Goal: Task Accomplishment & Management: Use online tool/utility

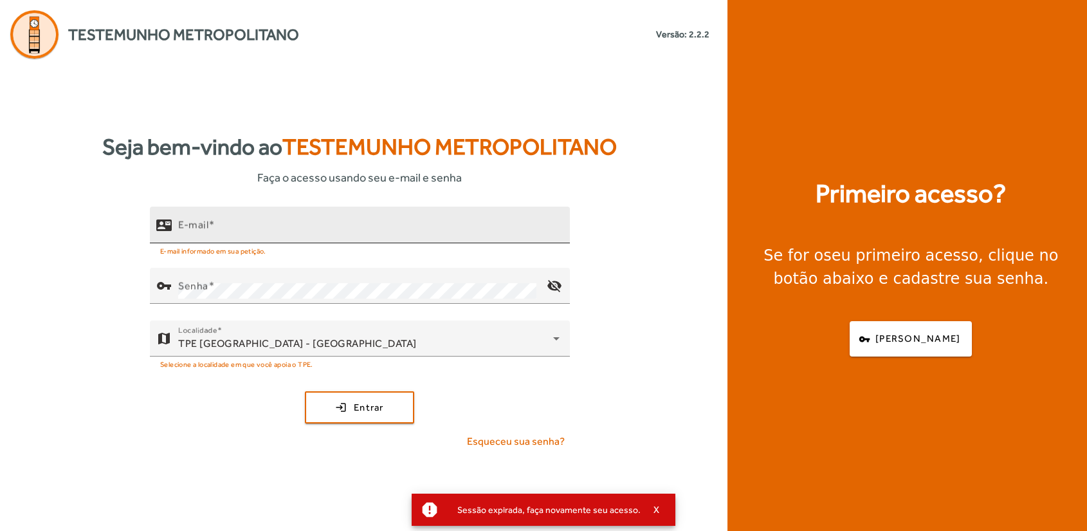
click at [249, 222] on div "E-mail" at bounding box center [369, 225] width 382 height 37
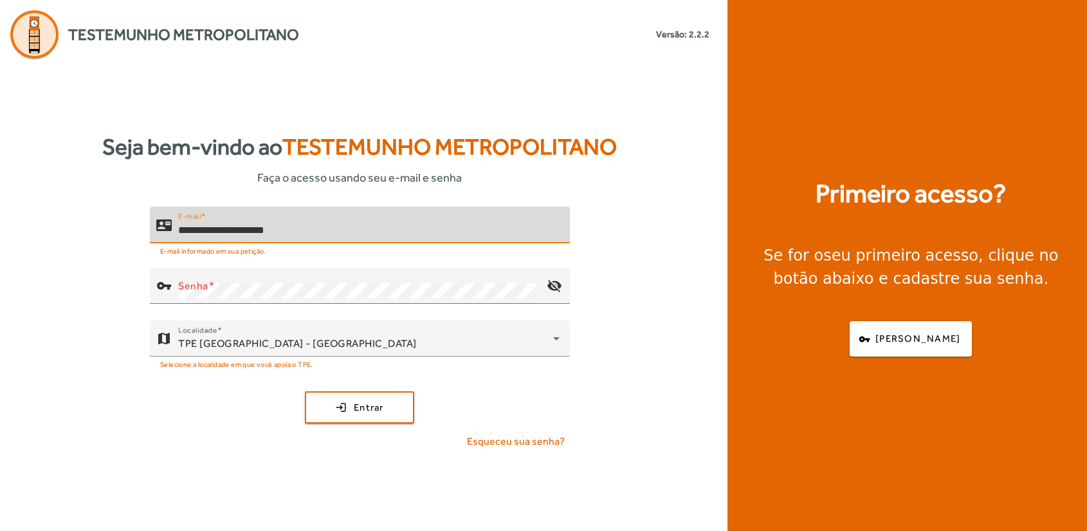
click at [362, 227] on input "**********" at bounding box center [369, 230] width 382 height 15
type input "**********"
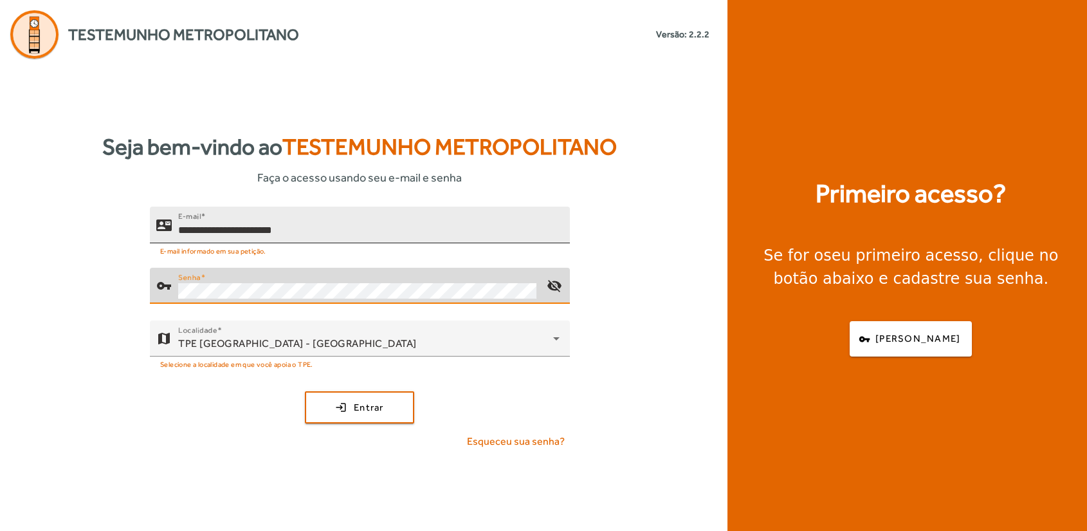
click at [305, 391] on button "login Entrar" at bounding box center [359, 407] width 109 height 32
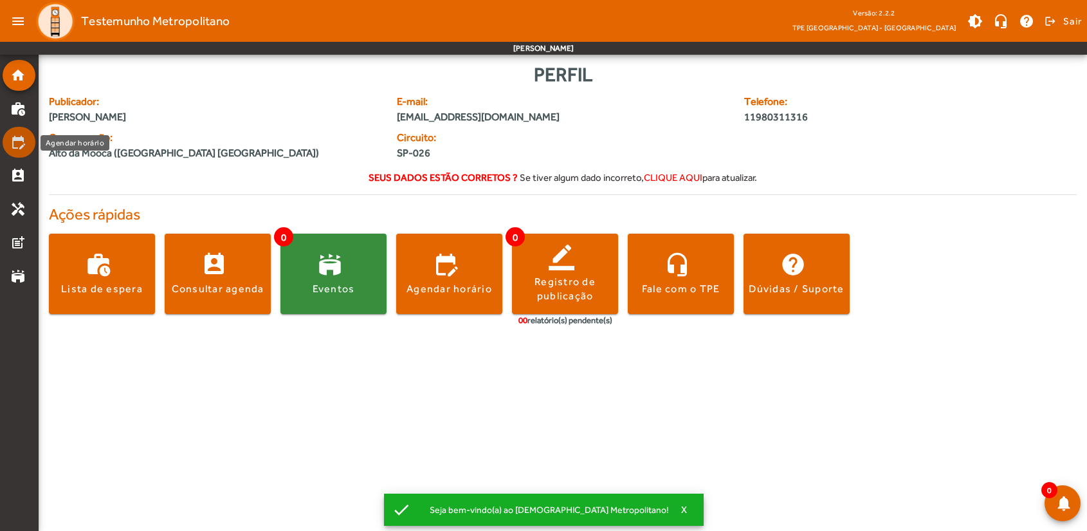
click at [12, 153] on mat-list-item "edit_calendar" at bounding box center [19, 142] width 33 height 31
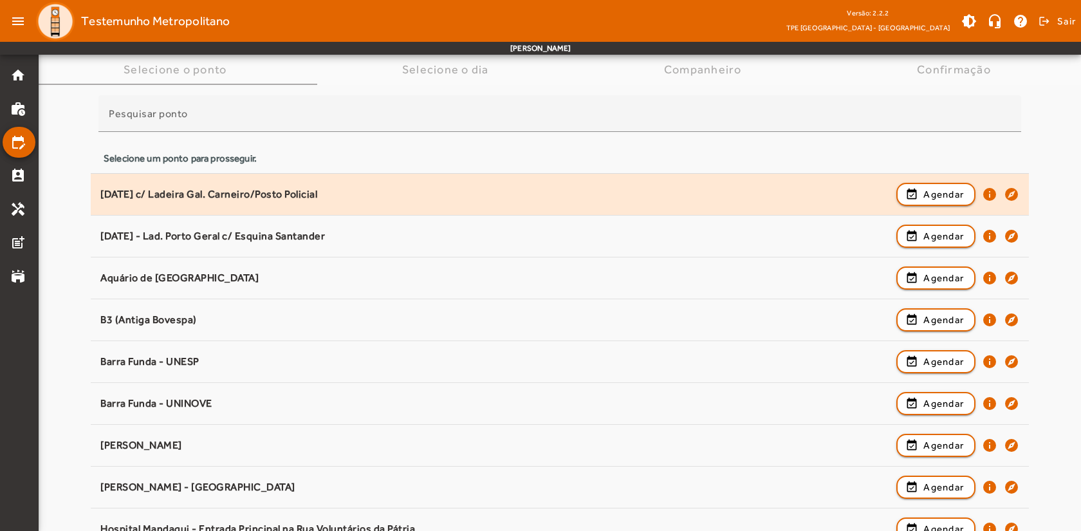
scroll to position [86, 0]
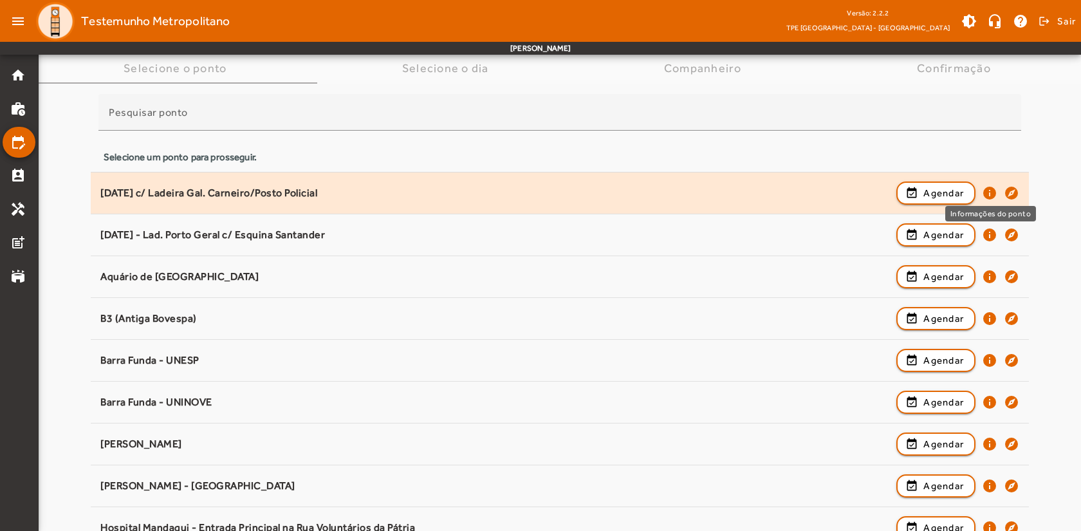
click at [990, 190] on mat-icon "info" at bounding box center [989, 192] width 15 height 15
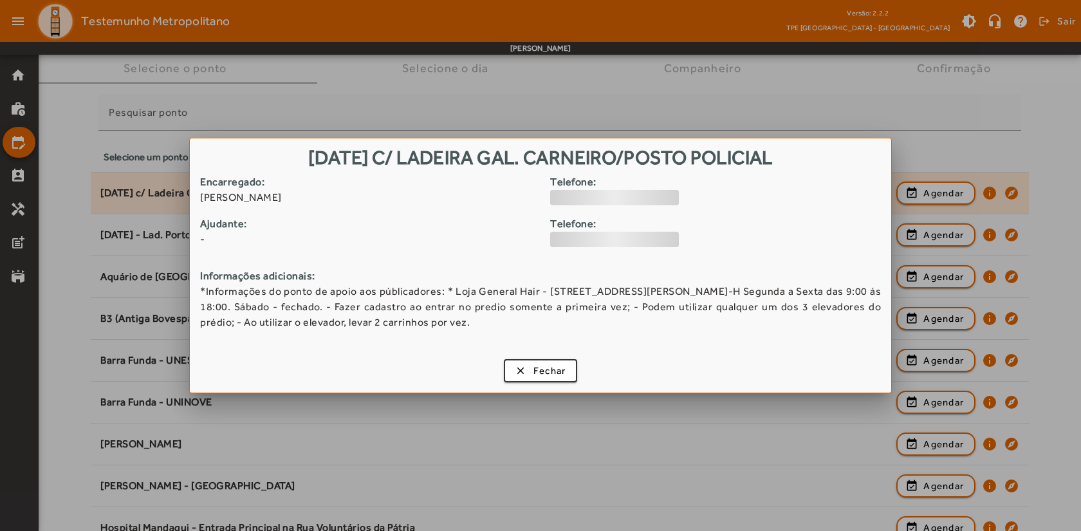
scroll to position [0, 0]
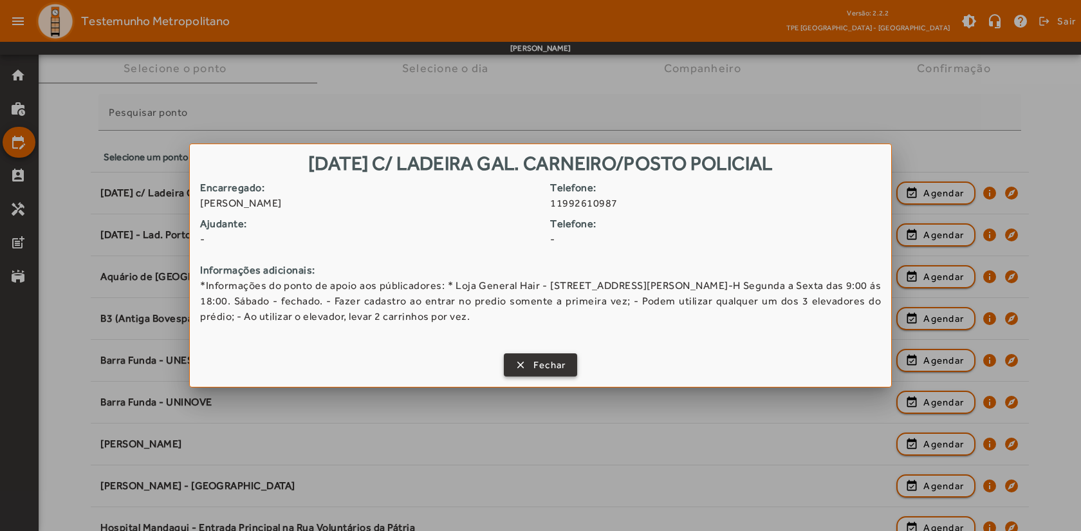
click at [525, 367] on span "button" at bounding box center [540, 364] width 71 height 31
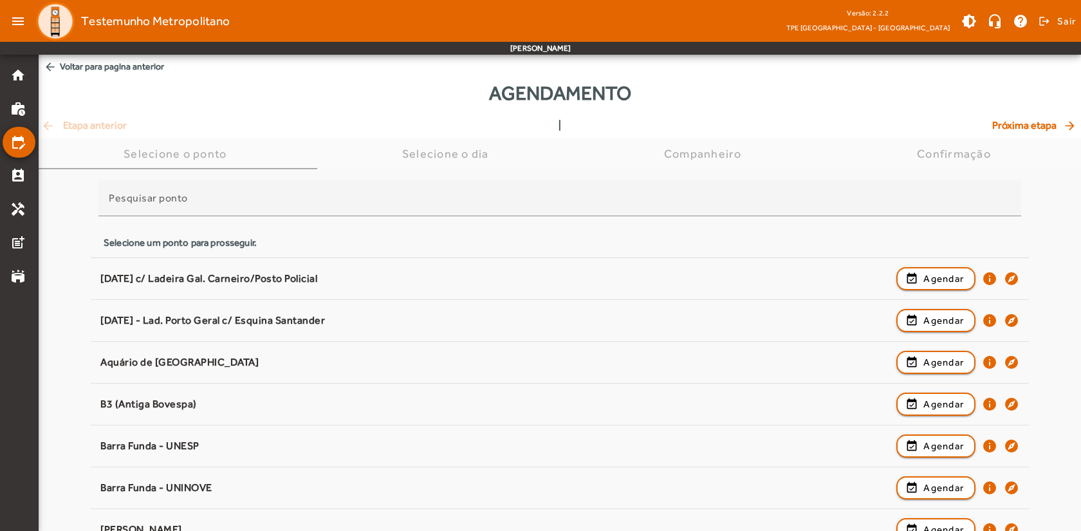
scroll to position [86, 0]
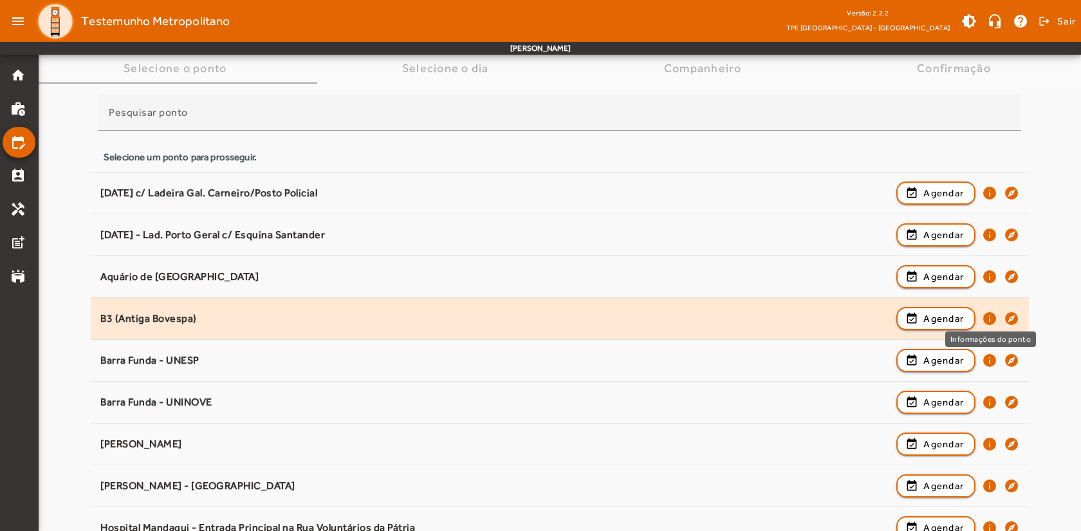
click at [990, 320] on mat-icon "info" at bounding box center [989, 318] width 15 height 15
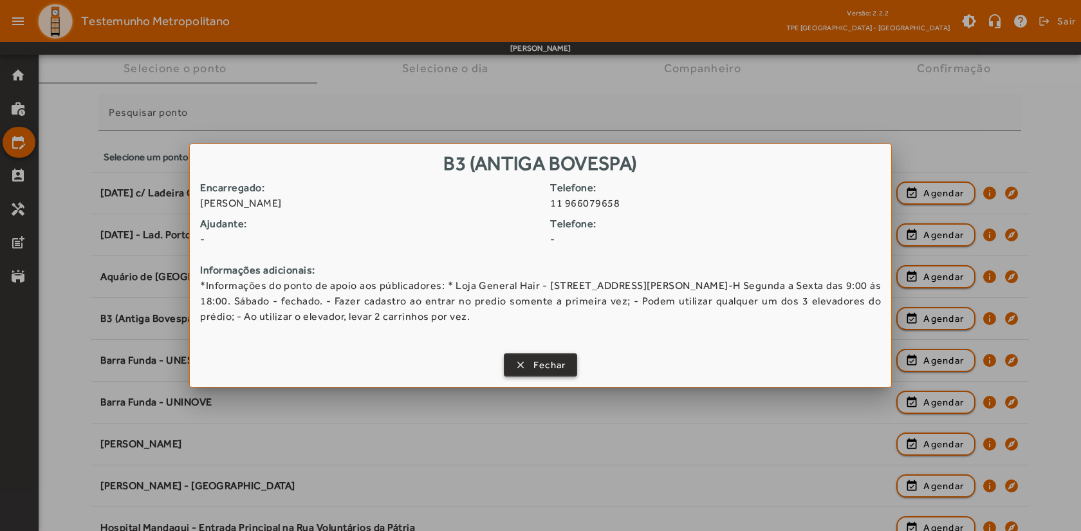
click at [524, 360] on span "button" at bounding box center [540, 364] width 71 height 31
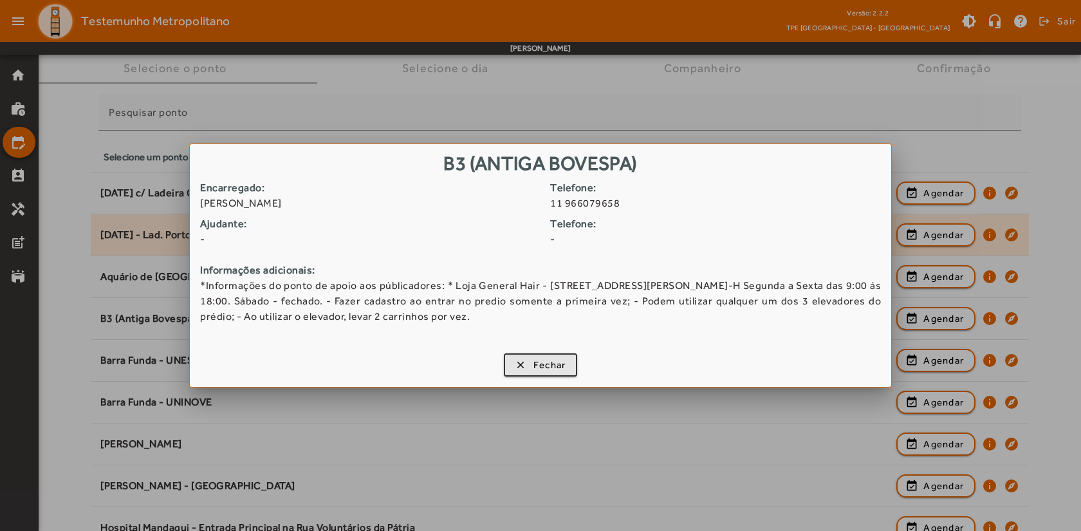
scroll to position [86, 0]
